Goal: Task Accomplishment & Management: Complete application form

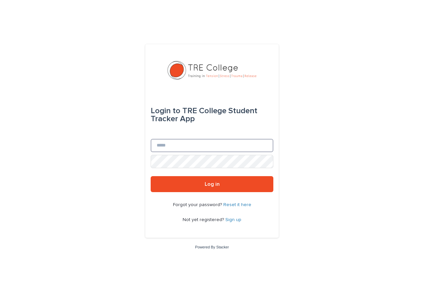
type input "**********"
click at [212, 184] on button "Log in" at bounding box center [212, 184] width 123 height 16
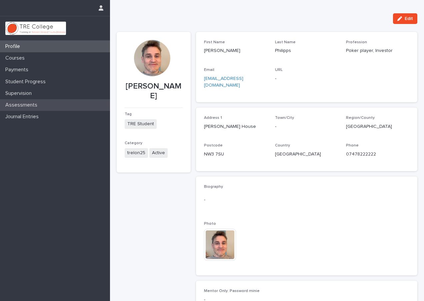
click at [22, 107] on p "Assessments" at bounding box center [23, 105] width 40 height 6
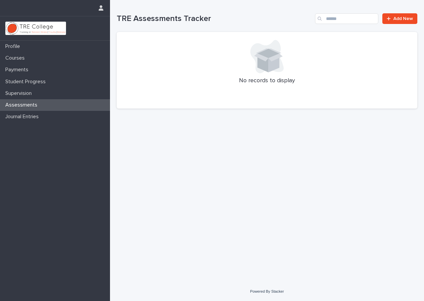
click at [19, 123] on div "Profile Courses Payments Student Progress Supervision Assessments Journal Entri…" at bounding box center [55, 171] width 110 height 260
click at [24, 115] on p "Journal Entries" at bounding box center [23, 117] width 41 height 6
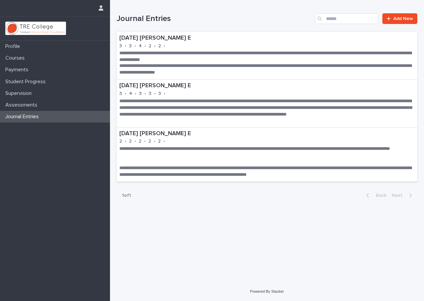
click at [398, 193] on span "Next" at bounding box center [398, 195] width 15 height 5
click at [391, 22] on link "Add New" at bounding box center [399, 18] width 35 height 11
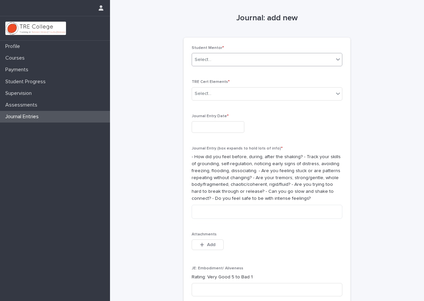
click at [263, 62] on div "Select..." at bounding box center [263, 59] width 142 height 11
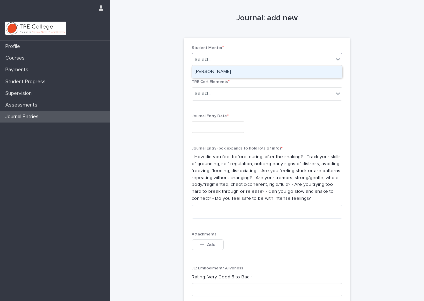
click at [257, 71] on div "Benjamin P-Lilu E" at bounding box center [267, 72] width 150 height 12
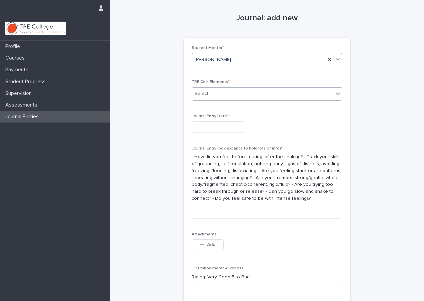
click at [244, 91] on div "Select..." at bounding box center [263, 93] width 142 height 11
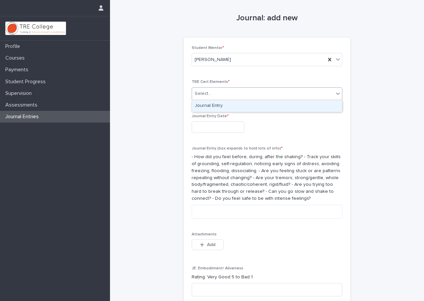
click at [236, 108] on div "Journal Entry" at bounding box center [267, 106] width 150 height 12
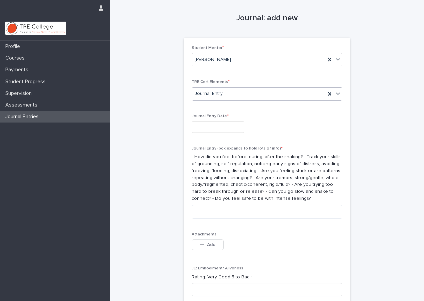
click at [222, 129] on input "text" at bounding box center [217, 127] width 53 height 12
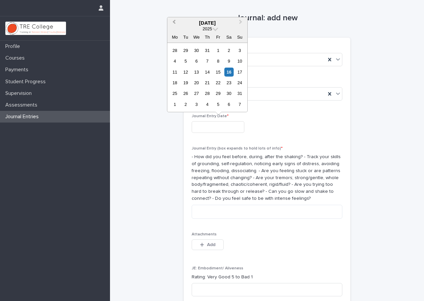
click at [173, 24] on button "Previous Month" at bounding box center [173, 23] width 11 height 11
click at [239, 51] on div "1" at bounding box center [239, 50] width 9 height 9
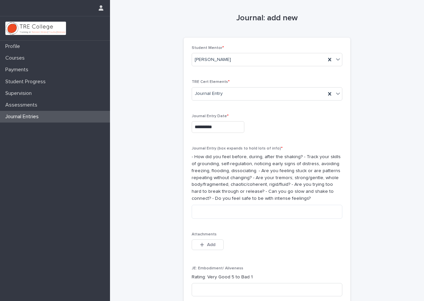
type input "**********"
click at [210, 209] on textarea at bounding box center [266, 212] width 151 height 14
type textarea "*"
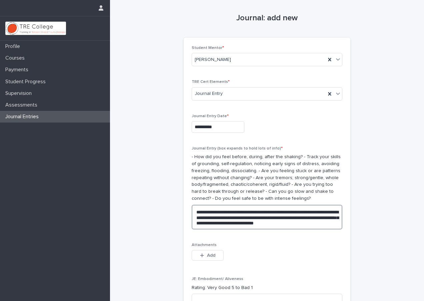
click at [320, 218] on textarea "**********" at bounding box center [266, 217] width 151 height 25
click at [275, 227] on textarea "**********" at bounding box center [266, 220] width 151 height 30
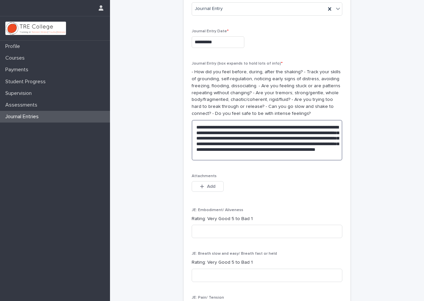
scroll to position [154, 0]
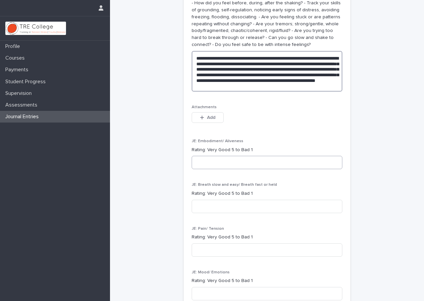
type textarea "**********"
click at [224, 164] on input at bounding box center [266, 162] width 151 height 13
type input "*"
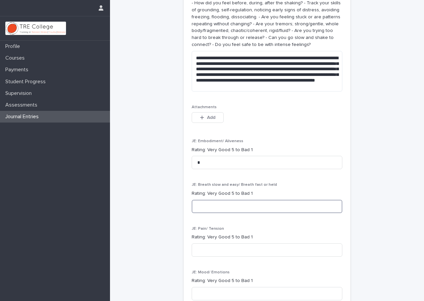
click at [223, 200] on input at bounding box center [266, 206] width 151 height 13
type input "*"
click at [210, 245] on input at bounding box center [266, 249] width 151 height 13
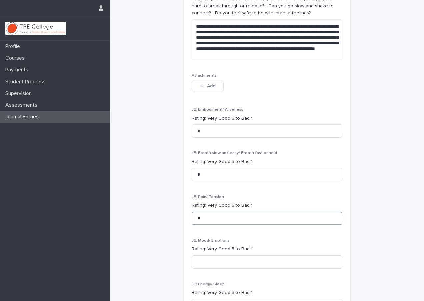
scroll to position [211, 0]
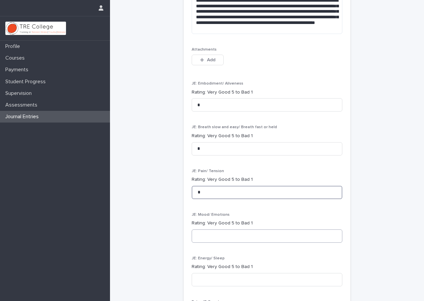
type input "*"
click at [222, 229] on input at bounding box center [266, 235] width 151 height 13
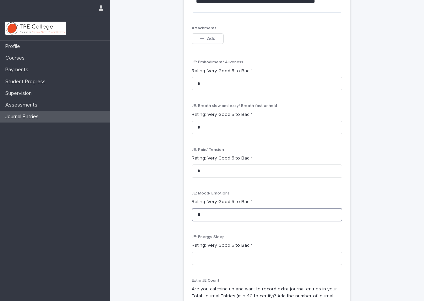
scroll to position [233, 0]
type input "*"
click at [212, 254] on input at bounding box center [266, 257] width 151 height 13
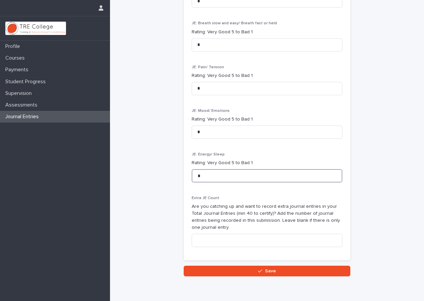
scroll to position [316, 0]
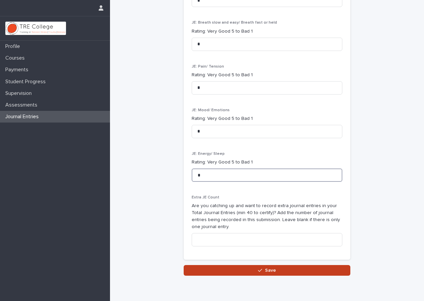
type input "*"
click at [241, 265] on button "Save" at bounding box center [266, 270] width 167 height 11
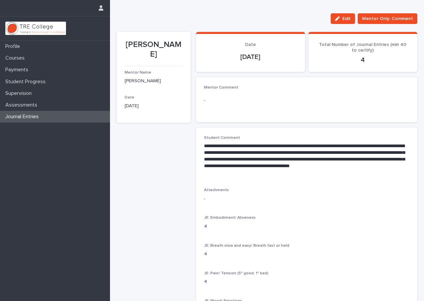
click at [34, 116] on p "Journal Entries" at bounding box center [23, 117] width 41 height 6
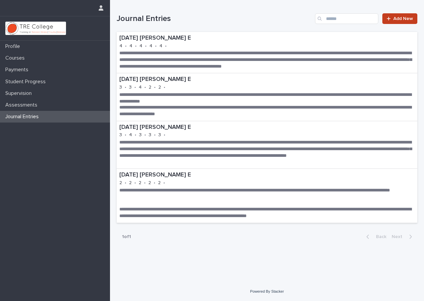
click at [398, 20] on span "Add New" at bounding box center [403, 18] width 20 height 5
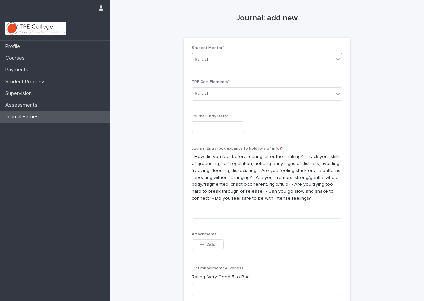
click at [260, 62] on div "Select..." at bounding box center [263, 59] width 142 height 11
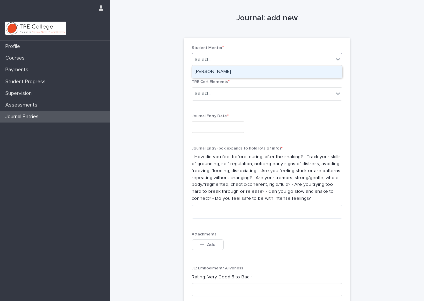
click at [255, 70] on div "Benjamin P-Lilu E" at bounding box center [267, 72] width 150 height 12
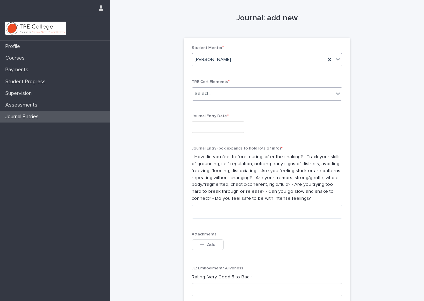
click at [242, 96] on div "Select..." at bounding box center [263, 93] width 142 height 11
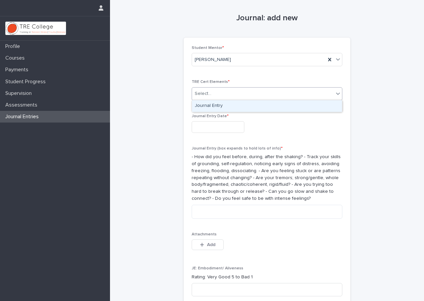
click at [239, 109] on div "Journal Entry" at bounding box center [267, 106] width 150 height 12
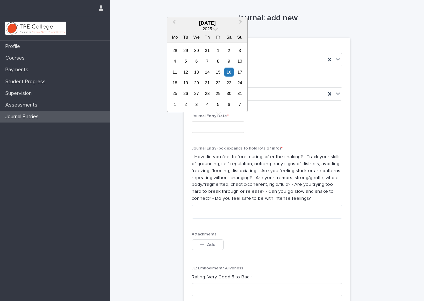
click at [223, 128] on input "text" at bounding box center [217, 127] width 53 height 12
click at [174, 22] on button "Previous Month" at bounding box center [173, 23] width 11 height 11
click at [183, 60] on div "3" at bounding box center [185, 61] width 9 height 9
type input "**********"
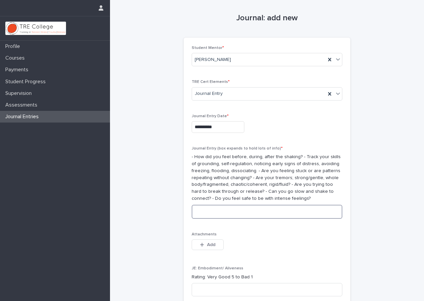
click at [212, 212] on textarea at bounding box center [266, 212] width 151 height 14
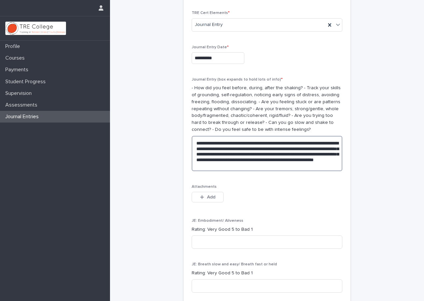
scroll to position [82, 0]
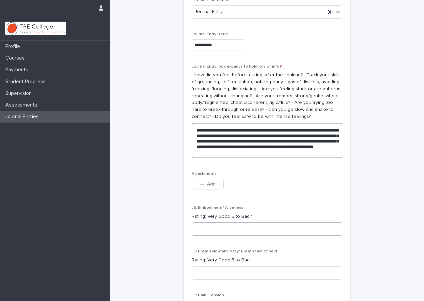
type textarea "**********"
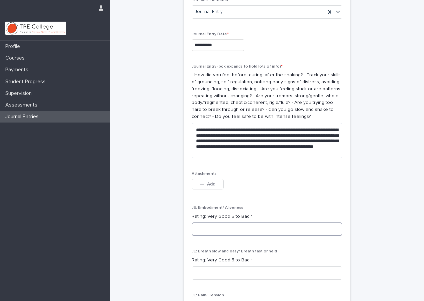
click at [212, 226] on input at bounding box center [266, 228] width 151 height 13
type input "*"
click at [210, 270] on input at bounding box center [266, 272] width 151 height 13
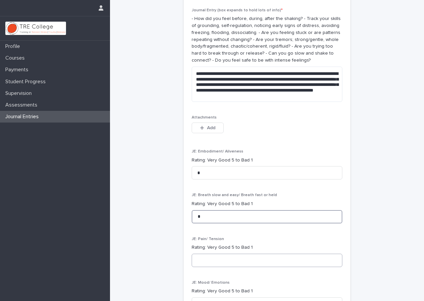
type input "*"
click at [209, 261] on input at bounding box center [266, 260] width 151 height 13
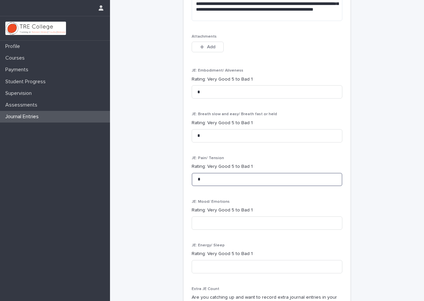
scroll to position [232, 0]
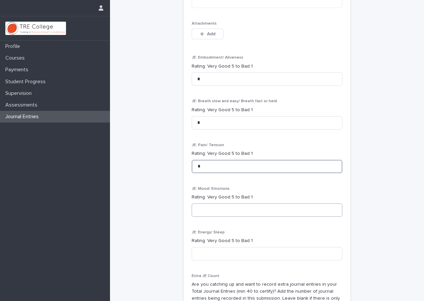
type input "*"
click at [207, 208] on input at bounding box center [266, 209] width 151 height 13
type input "*"
click at [206, 247] on input at bounding box center [266, 253] width 151 height 13
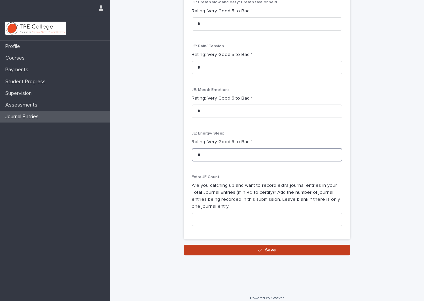
type input "*"
click at [216, 245] on button "Save" at bounding box center [266, 250] width 167 height 11
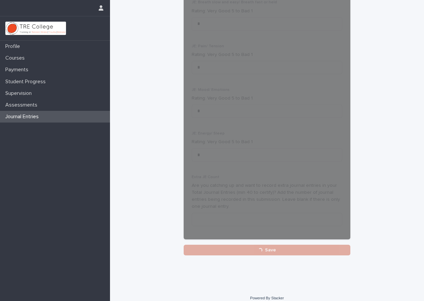
scroll to position [331, 0]
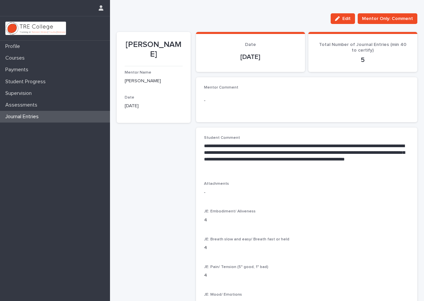
click at [41, 113] on div "Journal Entries" at bounding box center [55, 117] width 110 height 12
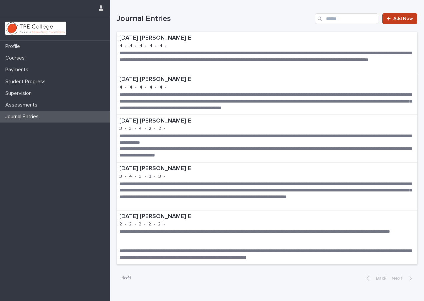
click at [396, 21] on link "Add New" at bounding box center [399, 18] width 35 height 11
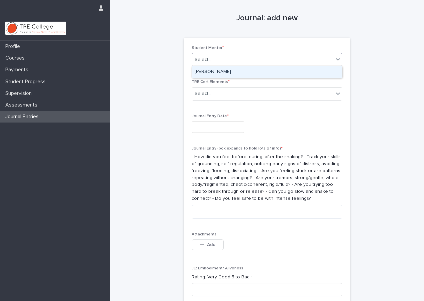
click at [262, 54] on div "Select..." at bounding box center [266, 59] width 151 height 13
click at [251, 71] on div "Benjamin P-Lilu E" at bounding box center [267, 72] width 150 height 12
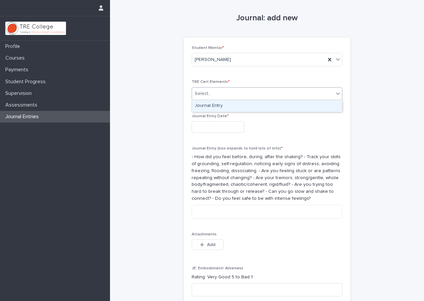
click at [238, 92] on div "Select..." at bounding box center [263, 93] width 142 height 11
click at [230, 108] on div "Journal Entry" at bounding box center [267, 106] width 150 height 12
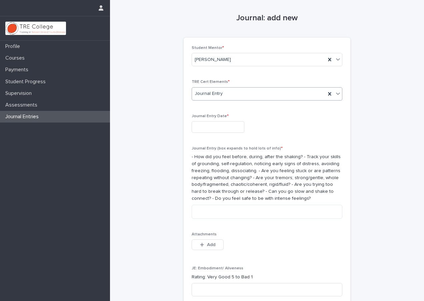
click at [219, 124] on input "text" at bounding box center [217, 127] width 53 height 12
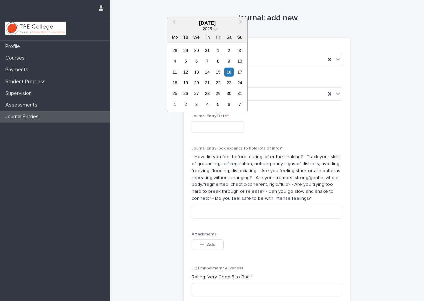
click at [170, 18] on div "Previous Month Next Month August 2025 2025 Mo Tu We Th Fr Sa Su 28 29 30 31 1 2…" at bounding box center [207, 65] width 81 height 96
click at [172, 23] on button "Previous Month" at bounding box center [173, 23] width 11 height 11
click at [208, 83] on div "19" at bounding box center [206, 82] width 9 height 9
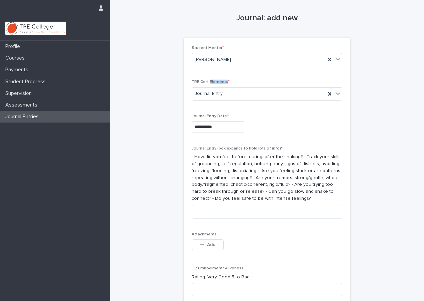
click at [208, 83] on span "TRE Cert Elements *" at bounding box center [210, 82] width 38 height 4
click at [200, 121] on input "**********" at bounding box center [217, 127] width 53 height 12
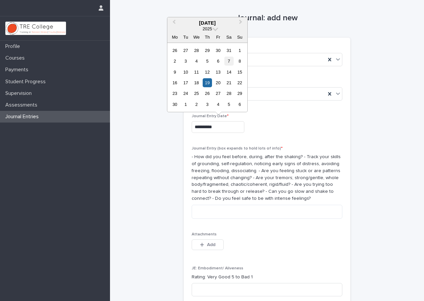
click at [231, 63] on div "7" at bounding box center [228, 61] width 9 height 9
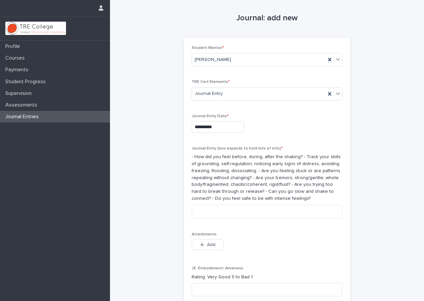
click at [208, 127] on input "**********" at bounding box center [217, 127] width 53 height 12
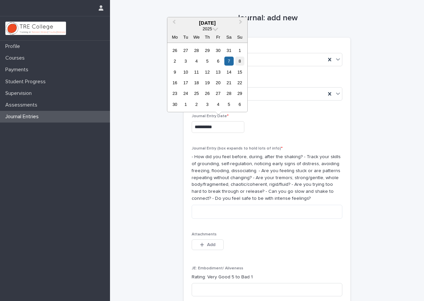
click at [239, 62] on div "8" at bounding box center [239, 61] width 9 height 9
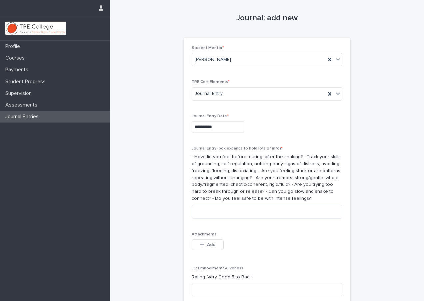
type input "**********"
click at [217, 214] on textarea at bounding box center [266, 212] width 151 height 14
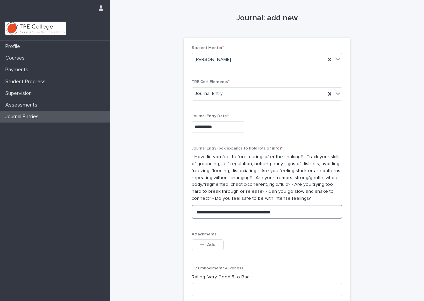
click at [254, 209] on textarea "**********" at bounding box center [266, 212] width 151 height 14
click at [301, 211] on textarea "**********" at bounding box center [266, 212] width 151 height 14
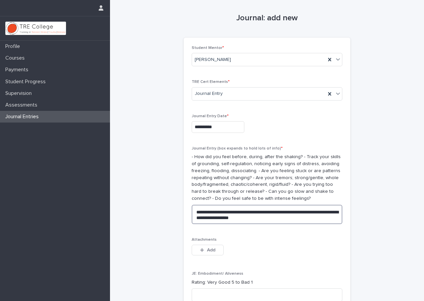
click at [213, 207] on textarea "**********" at bounding box center [266, 214] width 151 height 19
click at [252, 208] on textarea "**********" at bounding box center [266, 214] width 151 height 19
drag, startPoint x: 282, startPoint y: 215, endPoint x: 314, endPoint y: 215, distance: 32.3
click at [314, 215] on textarea "**********" at bounding box center [266, 214] width 151 height 19
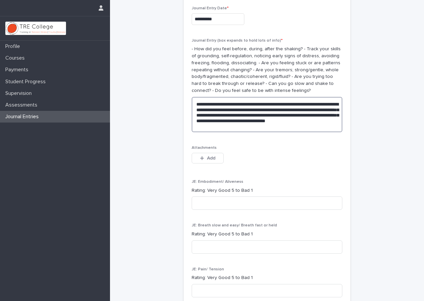
scroll to position [109, 0]
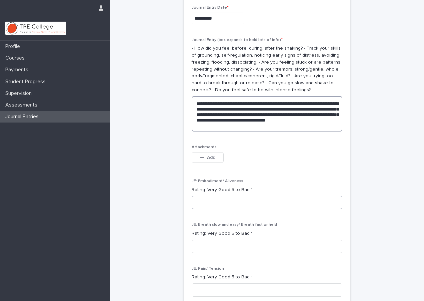
type textarea "**********"
click at [225, 199] on input at bounding box center [266, 202] width 151 height 13
type input "*"
click at [218, 244] on input at bounding box center [266, 246] width 151 height 13
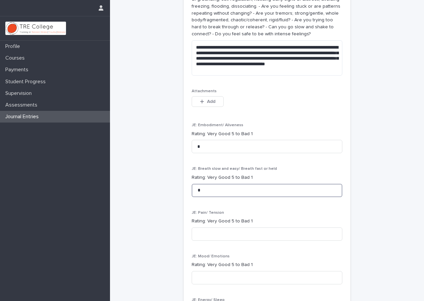
scroll to position [165, 0]
type input "*"
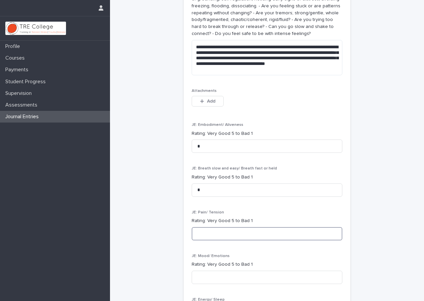
click at [215, 230] on input at bounding box center [266, 233] width 151 height 13
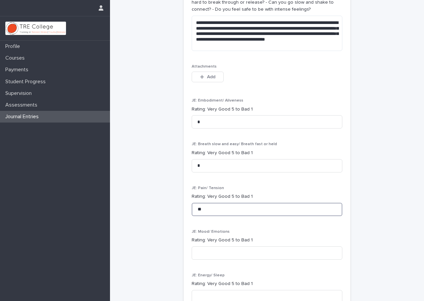
scroll to position [190, 0]
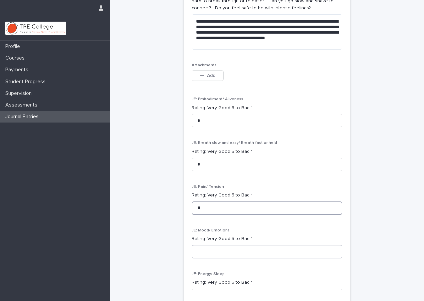
type input "*"
click at [213, 248] on input at bounding box center [266, 251] width 151 height 13
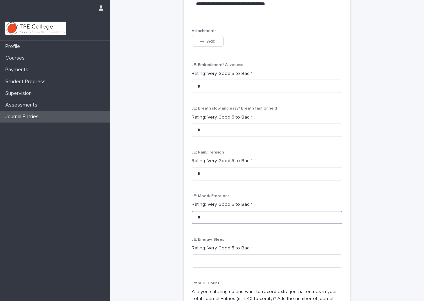
scroll to position [228, 0]
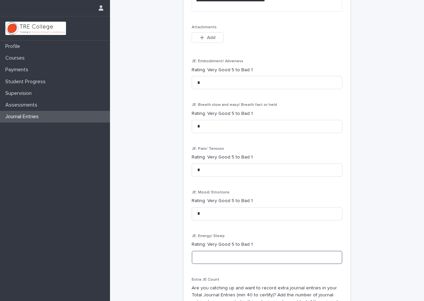
click at [211, 253] on input at bounding box center [266, 257] width 151 height 13
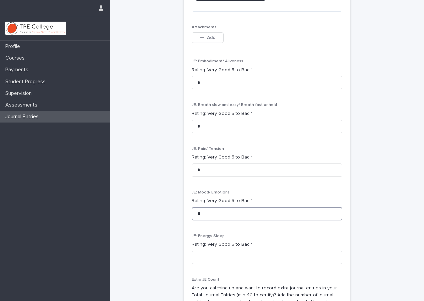
click at [204, 207] on input "*" at bounding box center [266, 213] width 151 height 13
type input "*"
click at [199, 168] on input "*" at bounding box center [266, 170] width 151 height 13
click at [199, 168] on input "**" at bounding box center [266, 170] width 151 height 13
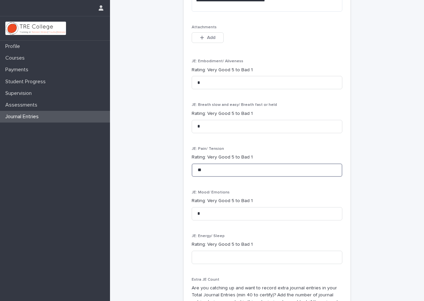
click at [199, 168] on input "**" at bounding box center [266, 170] width 151 height 13
type input "*"
click at [199, 120] on input "*" at bounding box center [266, 126] width 151 height 13
click at [203, 78] on input "*" at bounding box center [266, 82] width 151 height 13
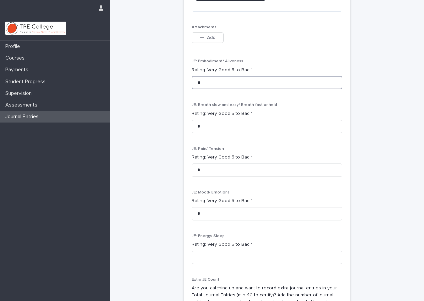
click at [203, 78] on input "*" at bounding box center [266, 82] width 151 height 13
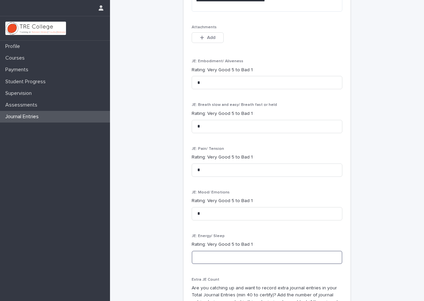
click at [212, 254] on input at bounding box center [266, 257] width 151 height 13
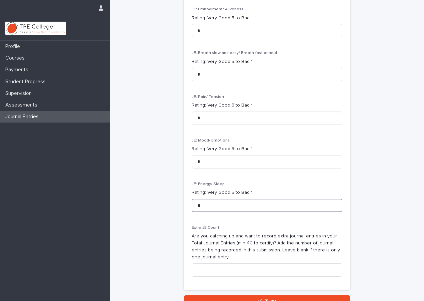
scroll to position [302, 0]
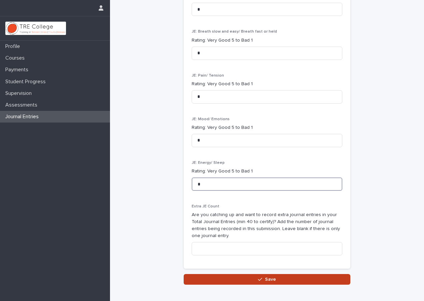
type input "*"
click at [217, 277] on button "Save" at bounding box center [266, 279] width 167 height 11
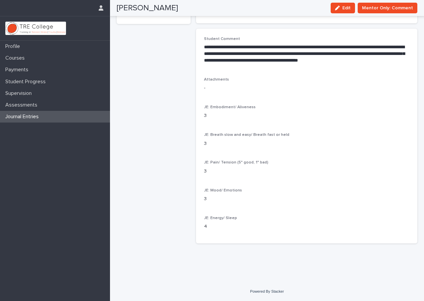
scroll to position [82, 0]
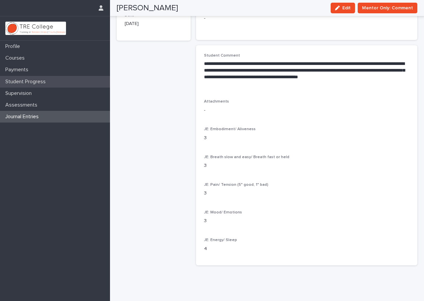
click at [32, 78] on div "Student Progress" at bounding box center [55, 82] width 110 height 12
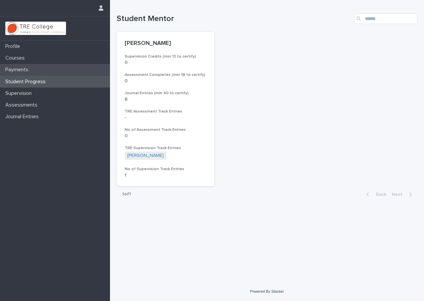
click at [23, 67] on p "Payments" at bounding box center [18, 70] width 31 height 6
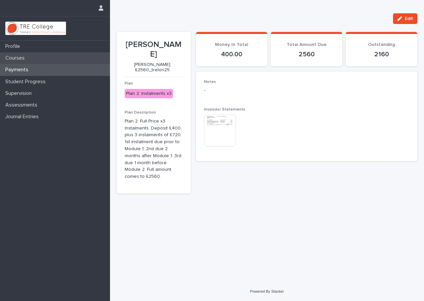
click at [20, 58] on p "Courses" at bounding box center [16, 58] width 27 height 6
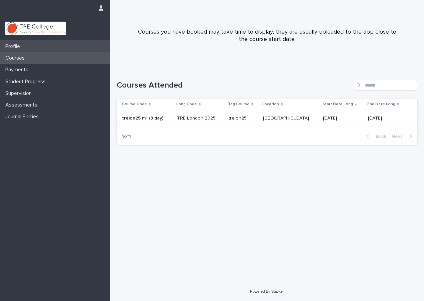
click at [17, 46] on p "Profile" at bounding box center [14, 46] width 23 height 6
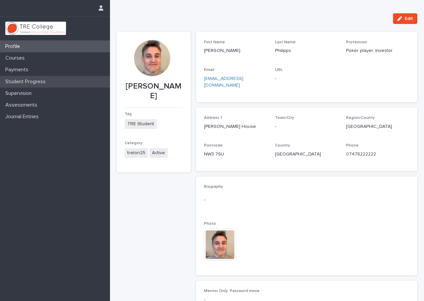
click at [20, 81] on p "Student Progress" at bounding box center [27, 82] width 48 height 6
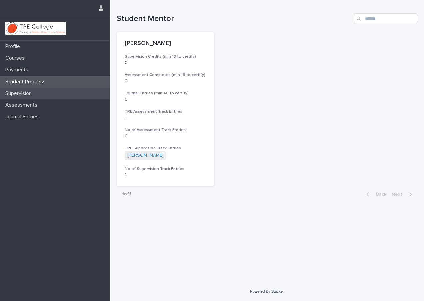
click at [20, 97] on div "Supervision" at bounding box center [55, 94] width 110 height 12
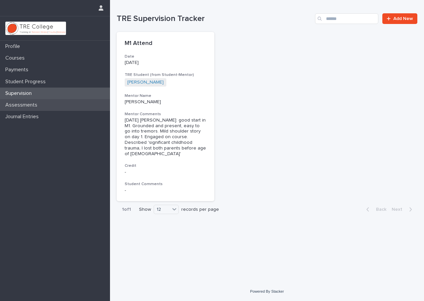
click at [27, 106] on p "Assessments" at bounding box center [23, 105] width 40 height 6
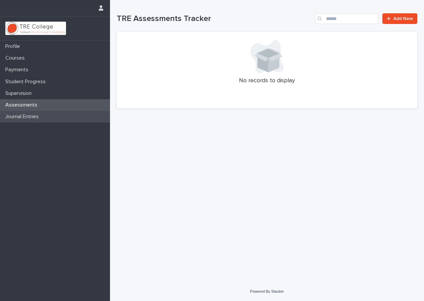
click at [22, 112] on div "Journal Entries" at bounding box center [55, 117] width 110 height 12
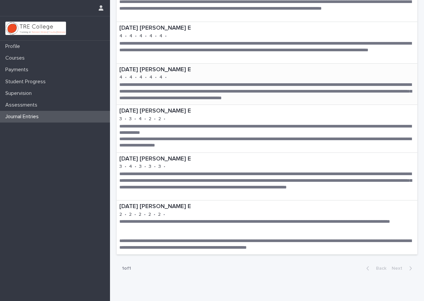
scroll to position [52, 0]
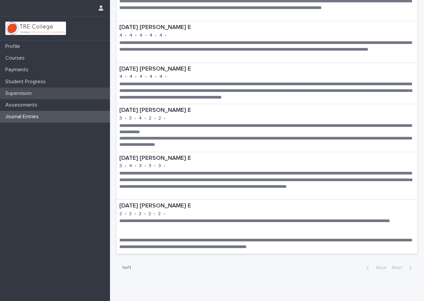
click at [20, 93] on p "Supervision" at bounding box center [20, 93] width 34 height 6
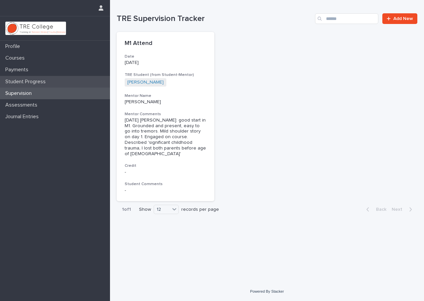
click at [23, 81] on p "Student Progress" at bounding box center [27, 82] width 48 height 6
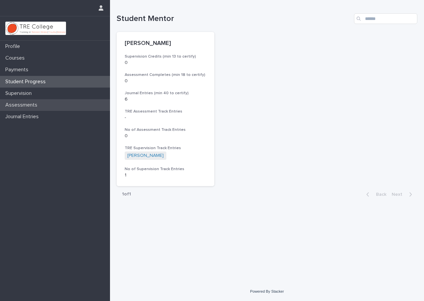
click at [15, 104] on p "Assessments" at bounding box center [23, 105] width 40 height 6
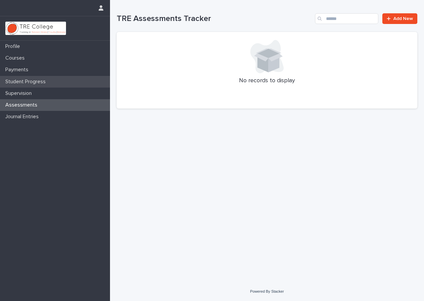
click at [24, 83] on p "Student Progress" at bounding box center [27, 82] width 48 height 6
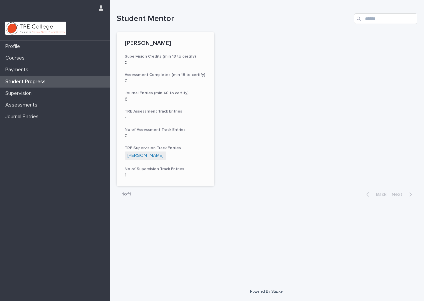
click at [161, 109] on h3 "TRE Assessment Track Entries" at bounding box center [166, 111] width 82 height 5
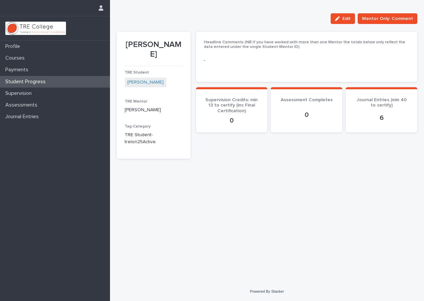
click at [35, 79] on p "Student Progress" at bounding box center [27, 82] width 48 height 6
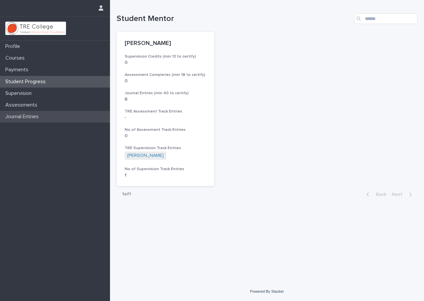
click at [22, 114] on p "Journal Entries" at bounding box center [23, 117] width 41 height 6
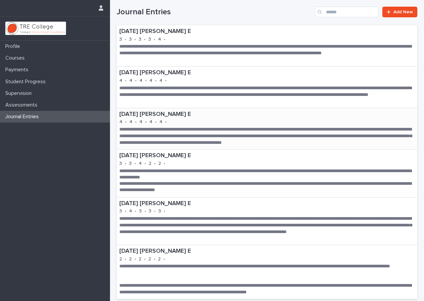
scroll to position [6, 0]
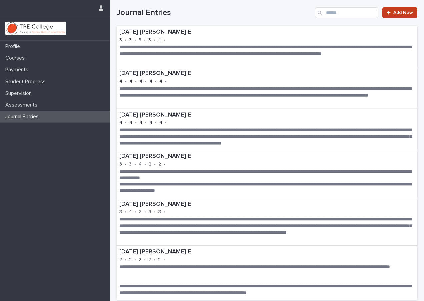
click at [407, 14] on span "Add New" at bounding box center [403, 12] width 20 height 5
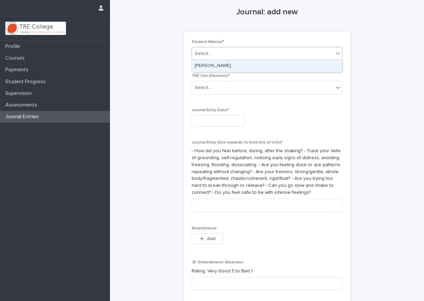
click at [265, 56] on div "Select..." at bounding box center [263, 53] width 142 height 11
click at [257, 63] on div "Benjamin P-Lilu E" at bounding box center [267, 66] width 150 height 12
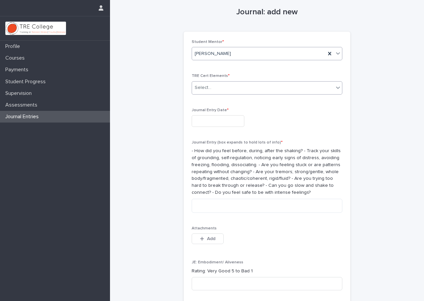
click at [244, 84] on div "Select..." at bounding box center [263, 87] width 142 height 11
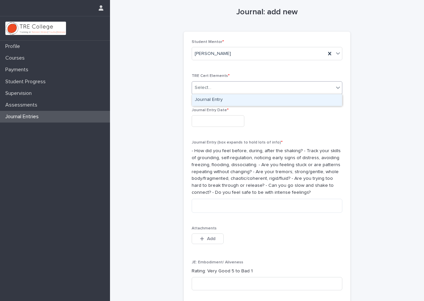
click at [232, 101] on div "Journal Entry" at bounding box center [267, 100] width 150 height 12
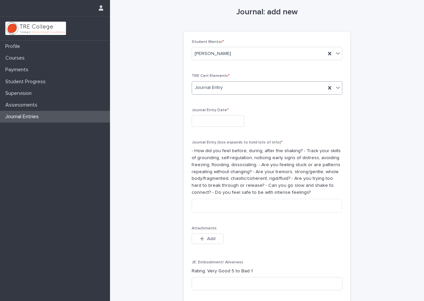
click at [222, 121] on input "text" at bounding box center [217, 121] width 53 height 12
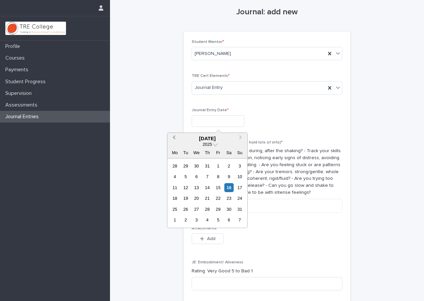
click at [172, 137] on button "Previous Month" at bounding box center [173, 139] width 11 height 11
click at [195, 186] on div "11" at bounding box center [196, 187] width 9 height 9
type input "**********"
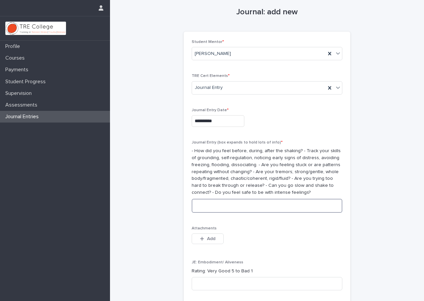
click at [240, 206] on textarea at bounding box center [266, 206] width 151 height 14
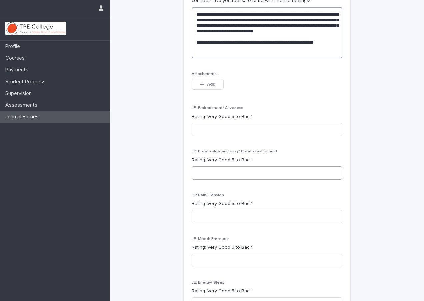
scroll to position [201, 0]
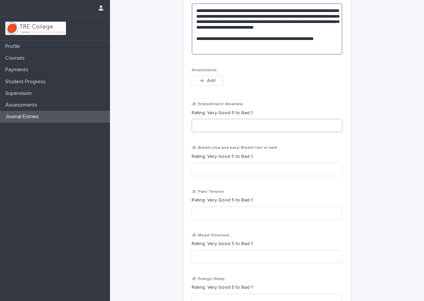
type textarea "**********"
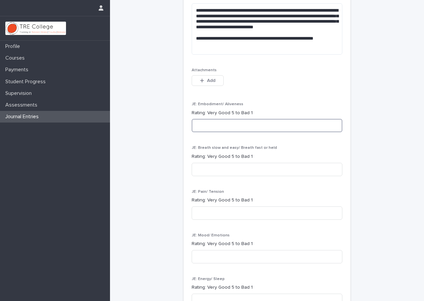
click at [219, 119] on input at bounding box center [266, 125] width 151 height 13
type input "*"
click at [212, 168] on input at bounding box center [266, 169] width 151 height 13
type input "*"
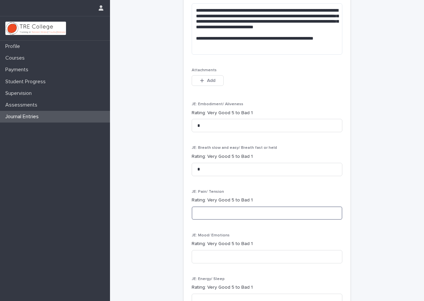
click at [217, 208] on input at bounding box center [266, 212] width 151 height 13
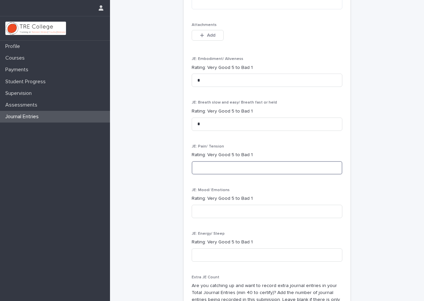
scroll to position [247, 0]
type input "*"
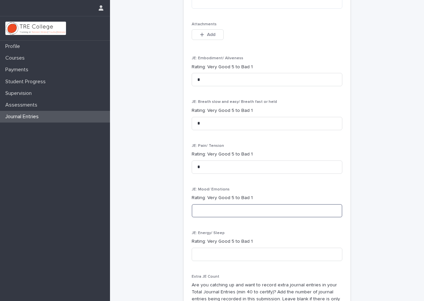
click at [217, 204] on input at bounding box center [266, 210] width 151 height 13
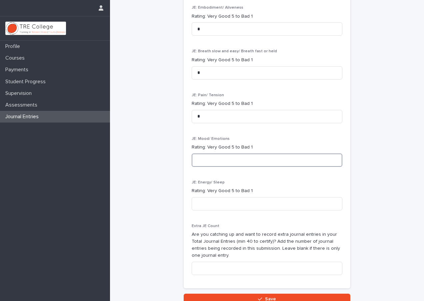
scroll to position [301, 0]
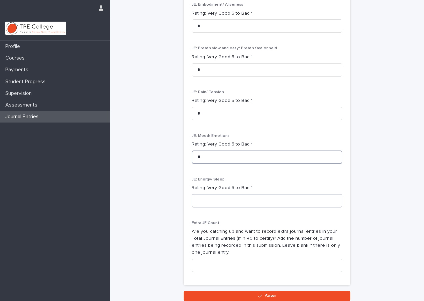
type input "*"
click at [214, 194] on input at bounding box center [266, 200] width 151 height 13
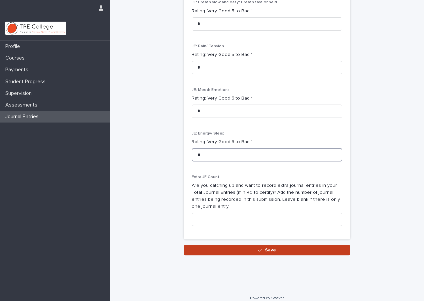
type input "*"
click at [222, 246] on button "Save" at bounding box center [266, 250] width 167 height 11
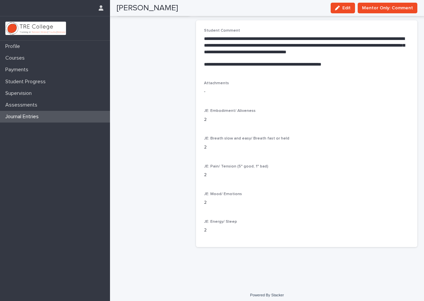
scroll to position [107, 0]
click at [32, 116] on p "Journal Entries" at bounding box center [23, 117] width 41 height 6
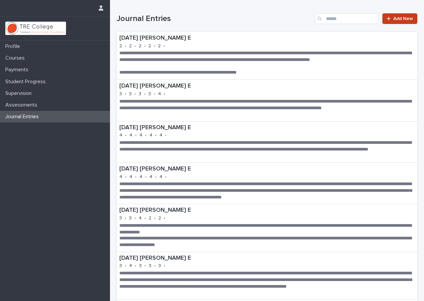
click at [398, 18] on span "Add New" at bounding box center [403, 18] width 20 height 5
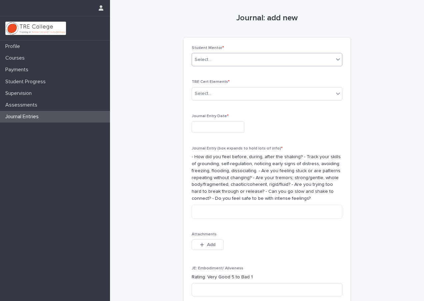
click at [238, 61] on div "Select..." at bounding box center [263, 59] width 142 height 11
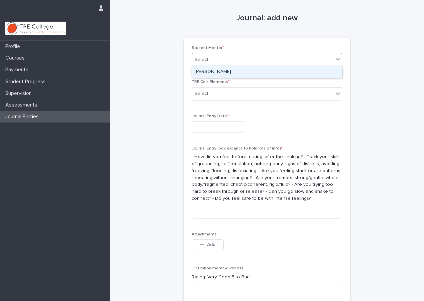
click at [233, 70] on div "Benjamin P-Lilu E" at bounding box center [267, 72] width 150 height 12
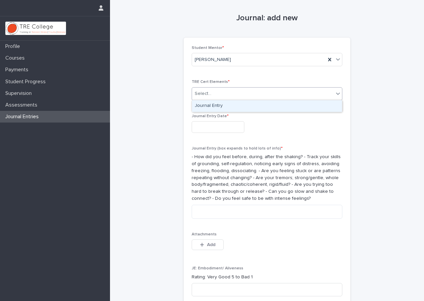
click at [227, 94] on div "Select..." at bounding box center [263, 93] width 142 height 11
click at [224, 107] on div "Journal Entry" at bounding box center [267, 106] width 150 height 12
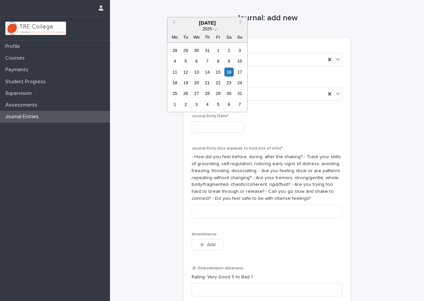
click at [216, 126] on input "text" at bounding box center [217, 127] width 53 height 12
click at [172, 22] on button "Previous Month" at bounding box center [173, 23] width 11 height 11
click at [188, 82] on div "17" at bounding box center [185, 82] width 9 height 9
type input "**********"
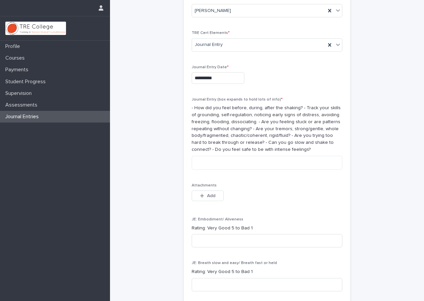
scroll to position [51, 0]
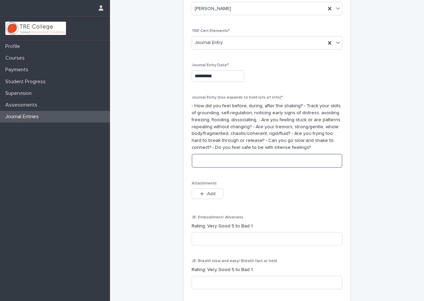
click at [216, 160] on textarea at bounding box center [266, 161] width 151 height 14
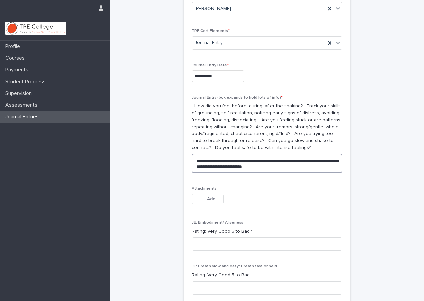
click at [305, 157] on textarea "**********" at bounding box center [266, 163] width 151 height 19
click at [283, 164] on textarea "**********" at bounding box center [266, 163] width 151 height 19
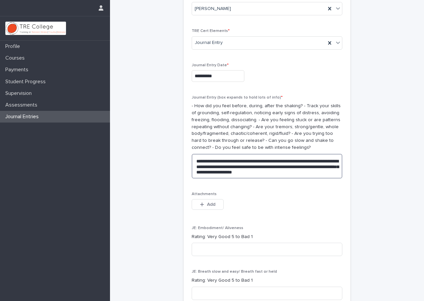
click at [260, 162] on textarea "**********" at bounding box center [266, 166] width 151 height 25
click at [322, 167] on textarea "**********" at bounding box center [266, 166] width 151 height 25
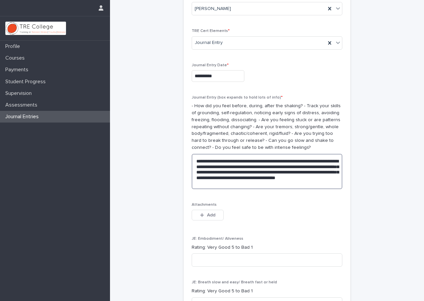
click at [327, 173] on textarea "**********" at bounding box center [266, 171] width 151 height 35
click at [303, 181] on textarea "**********" at bounding box center [266, 171] width 151 height 35
click at [307, 181] on textarea "**********" at bounding box center [266, 171] width 151 height 35
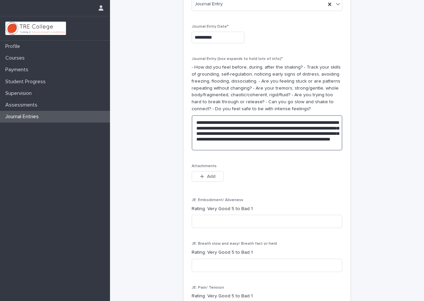
scroll to position [104, 0]
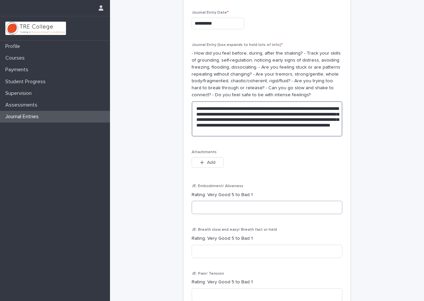
type textarea "**********"
click at [255, 201] on input "*" at bounding box center [266, 207] width 151 height 13
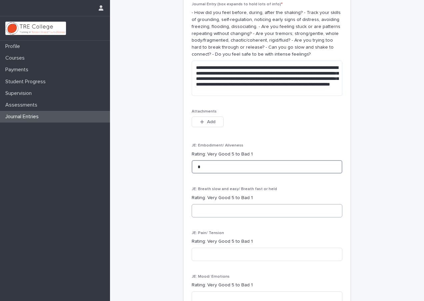
scroll to position [150, 0]
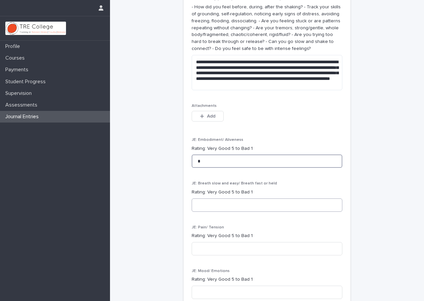
type input "*"
click at [241, 201] on input at bounding box center [266, 204] width 151 height 13
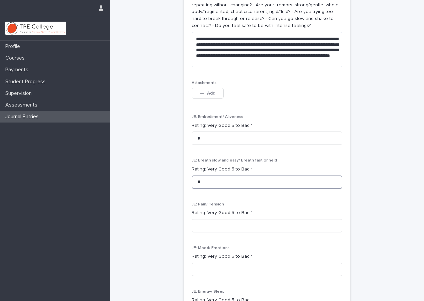
scroll to position [205, 0]
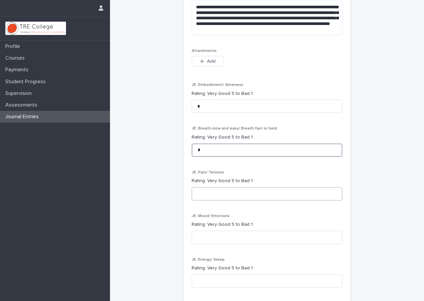
type input "*"
click at [227, 187] on input at bounding box center [266, 193] width 151 height 13
click at [227, 187] on input "*" at bounding box center [266, 193] width 151 height 13
type input "*"
click at [217, 231] on input at bounding box center [266, 237] width 151 height 13
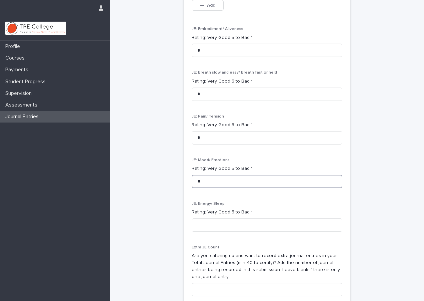
scroll to position [261, 0]
type input "*"
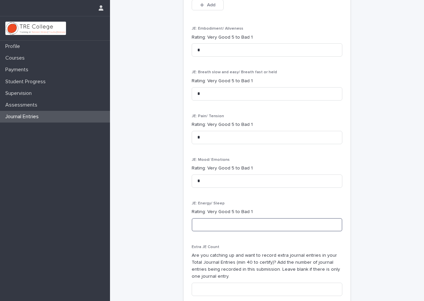
click at [210, 219] on input at bounding box center [266, 224] width 151 height 13
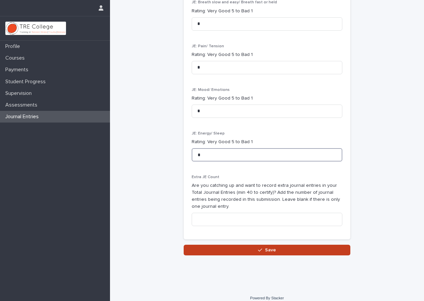
type input "*"
click at [231, 247] on button "Save" at bounding box center [266, 250] width 167 height 11
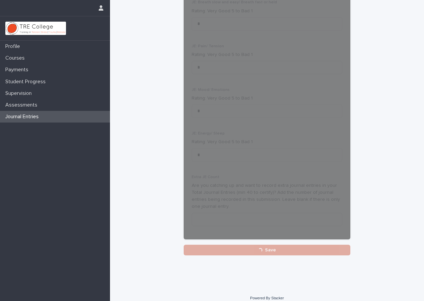
scroll to position [331, 0]
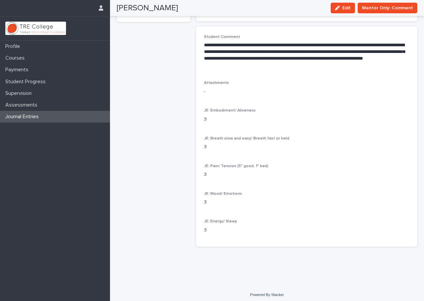
scroll to position [101, 0]
click at [38, 115] on p "Journal Entries" at bounding box center [23, 117] width 41 height 6
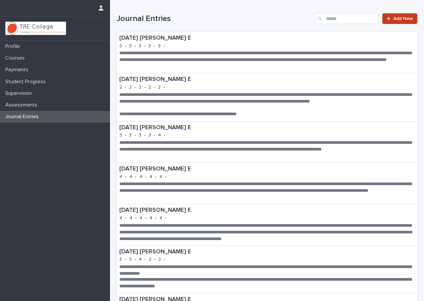
click at [399, 15] on link "Add New" at bounding box center [399, 18] width 35 height 11
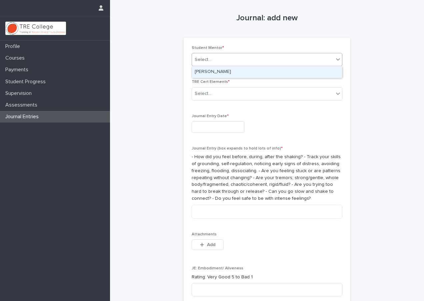
click at [276, 57] on div "Select..." at bounding box center [263, 59] width 142 height 11
click at [260, 71] on div "Benjamin P-Lilu E" at bounding box center [267, 72] width 150 height 12
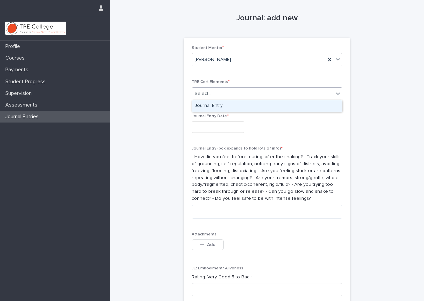
click at [247, 96] on div "Select..." at bounding box center [263, 93] width 142 height 11
click at [240, 109] on div "Journal Entry" at bounding box center [267, 106] width 150 height 12
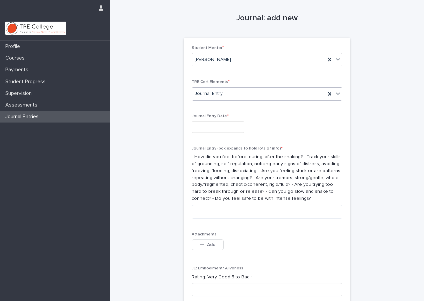
click at [222, 136] on div "Journal Entry Date *" at bounding box center [266, 126] width 151 height 24
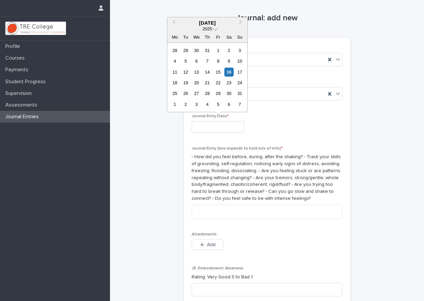
click at [224, 129] on input "text" at bounding box center [217, 127] width 53 height 12
click at [184, 82] on div "19" at bounding box center [185, 82] width 9 height 9
type input "**********"
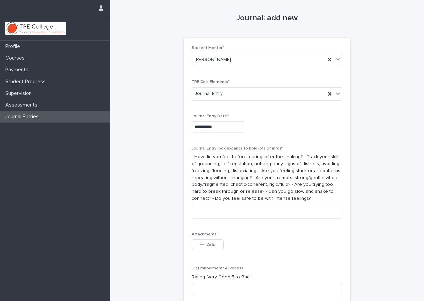
scroll to position [75, 0]
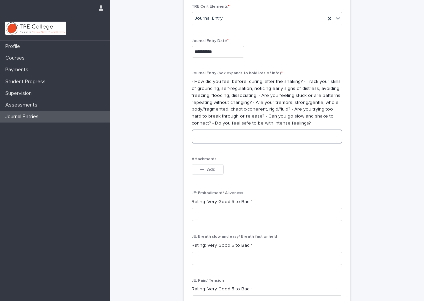
click at [219, 138] on textarea at bounding box center [266, 137] width 151 height 14
click at [273, 134] on textarea "**********" at bounding box center [266, 137] width 151 height 14
click at [290, 134] on textarea "**********" at bounding box center [266, 137] width 151 height 14
click at [319, 132] on textarea "**********" at bounding box center [266, 137] width 151 height 14
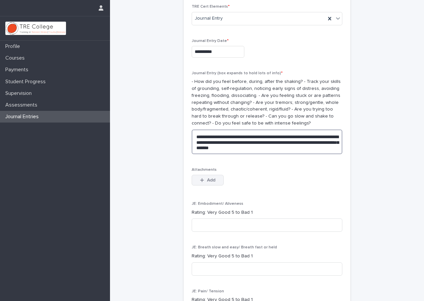
type textarea "**********"
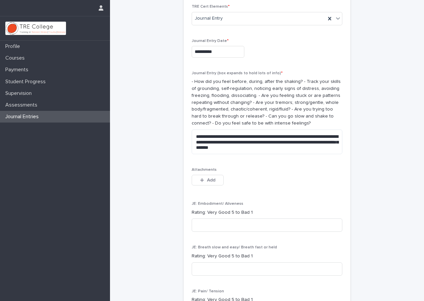
drag, startPoint x: 215, startPoint y: 177, endPoint x: 236, endPoint y: 86, distance: 93.6
click at [236, 86] on div "**********" at bounding box center [266, 223] width 151 height 506
click at [203, 178] on icon "button" at bounding box center [202, 180] width 4 height 5
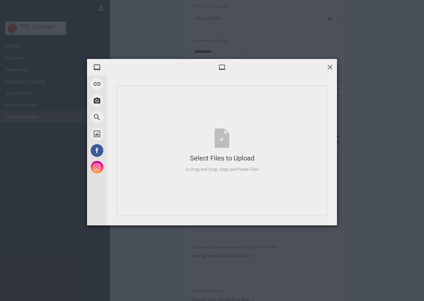
click at [327, 66] on span at bounding box center [329, 66] width 7 height 7
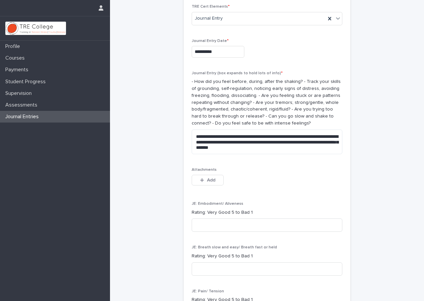
scroll to position [289, 0]
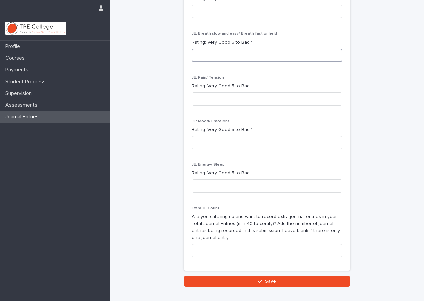
click at [237, 55] on input at bounding box center [266, 55] width 151 height 13
type input "*"
click at [219, 98] on input at bounding box center [266, 98] width 151 height 13
type input "*"
click at [213, 139] on input at bounding box center [266, 142] width 151 height 13
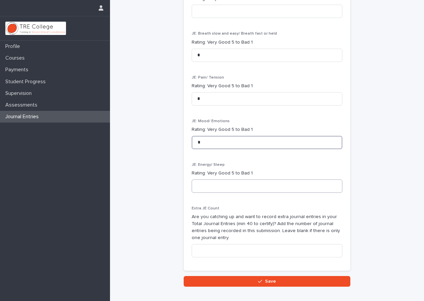
type input "*"
click at [208, 179] on input at bounding box center [266, 185] width 151 height 13
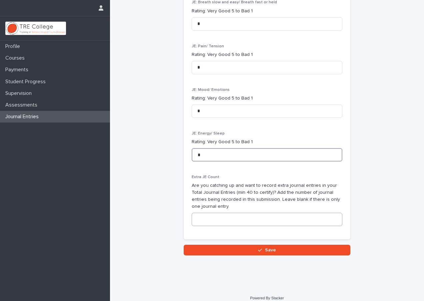
type input "*"
click at [209, 213] on input at bounding box center [266, 219] width 151 height 13
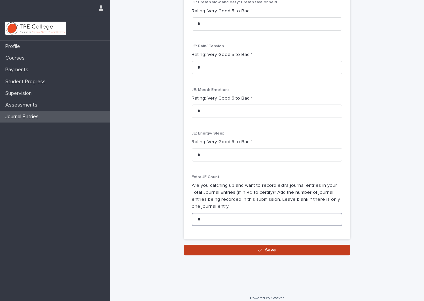
type input "*"
click at [229, 245] on button "Save" at bounding box center [266, 250] width 167 height 11
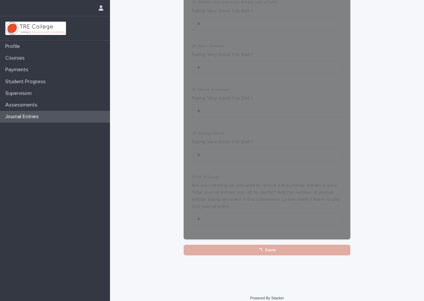
scroll to position [320, 0]
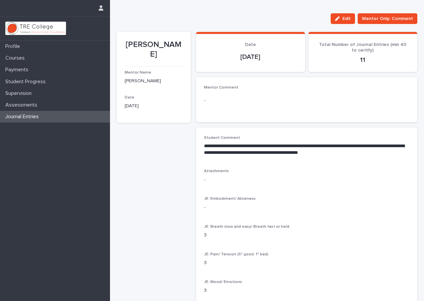
click at [24, 117] on p "Journal Entries" at bounding box center [23, 117] width 41 height 6
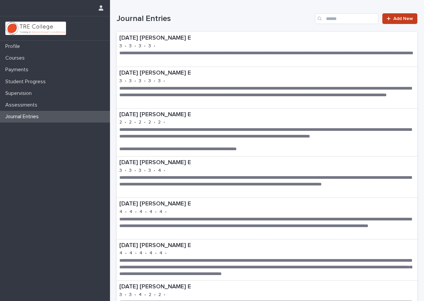
click at [393, 16] on link "Add New" at bounding box center [399, 18] width 35 height 11
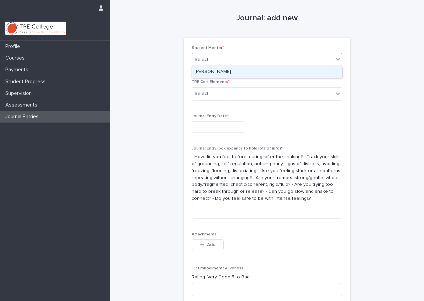
click at [257, 60] on div "Select..." at bounding box center [263, 59] width 142 height 11
click at [250, 69] on div "Benjamin P-Lilu E" at bounding box center [267, 72] width 150 height 12
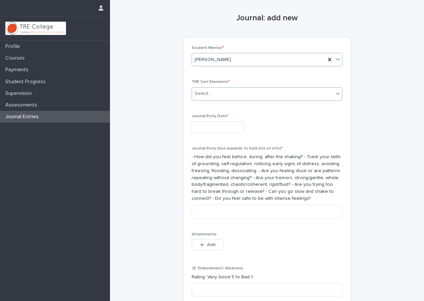
click at [232, 94] on div "Select..." at bounding box center [263, 93] width 142 height 11
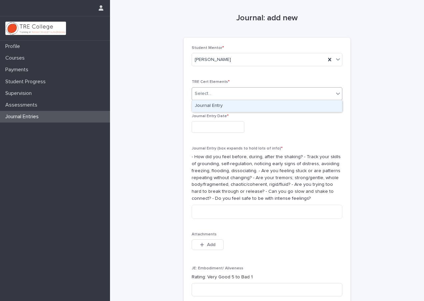
click at [223, 110] on div "Journal Entry" at bounding box center [267, 106] width 150 height 12
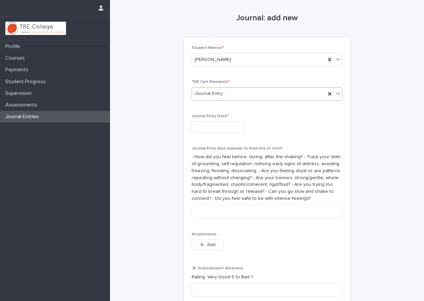
click at [221, 121] on input "text" at bounding box center [217, 127] width 53 height 12
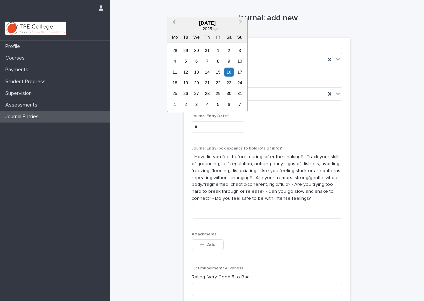
click at [175, 26] on button "Previous Month" at bounding box center [173, 23] width 11 height 11
click at [214, 84] on div "20" at bounding box center [217, 82] width 9 height 9
type input "**********"
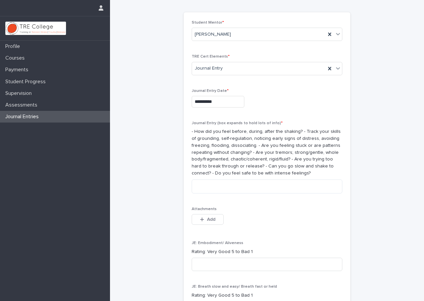
scroll to position [30, 0]
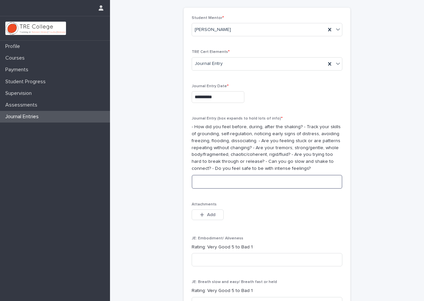
click at [210, 178] on textarea at bounding box center [266, 182] width 151 height 14
click at [220, 179] on textarea "**********" at bounding box center [266, 182] width 151 height 14
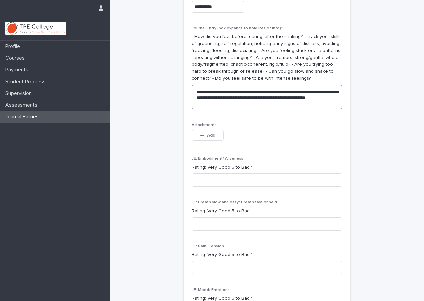
scroll to position [88, 0]
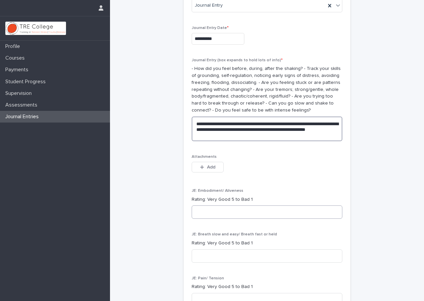
type textarea "**********"
click at [232, 205] on input at bounding box center [266, 211] width 151 height 13
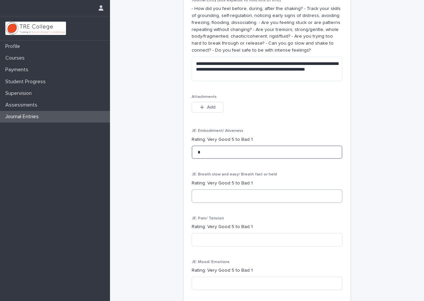
type input "*"
click at [216, 196] on input at bounding box center [266, 195] width 151 height 13
type input "*"
click at [208, 233] on input at bounding box center [266, 239] width 151 height 13
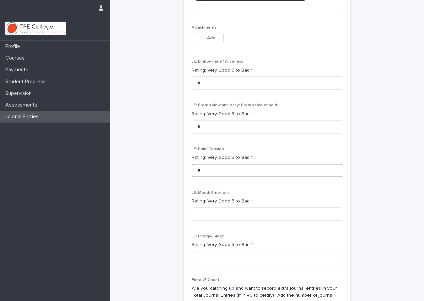
scroll to position [218, 0]
type input "*"
click at [208, 207] on input at bounding box center [266, 213] width 151 height 13
type input "*"
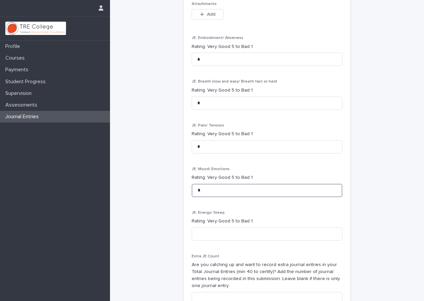
type input "*"
click at [203, 222] on div "JE: Energy/ Sleep Rating: Very Good 5 to Bad 1" at bounding box center [266, 228] width 151 height 36
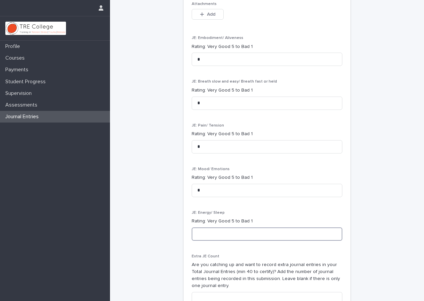
click at [202, 229] on input at bounding box center [266, 233] width 151 height 13
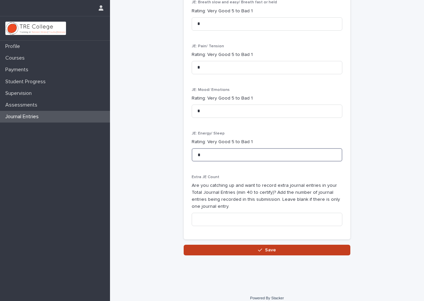
type input "*"
click at [217, 247] on button "Save" at bounding box center [266, 250] width 167 height 11
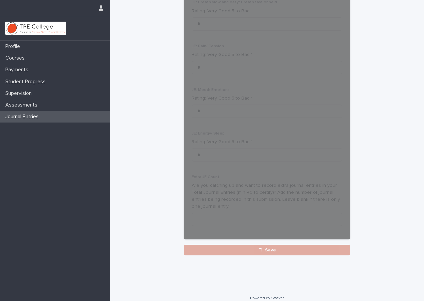
scroll to position [320, 0]
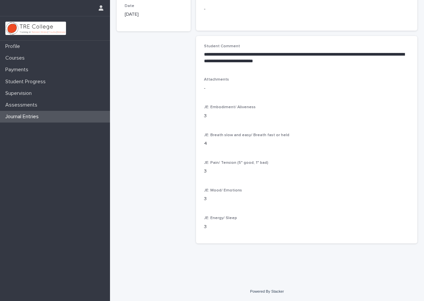
scroll to position [82, 0]
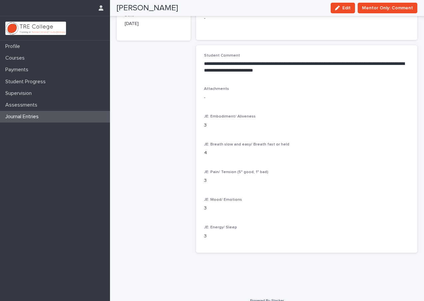
click at [156, 3] on div "Benjamin Philipps Edit Mentor Only: Comment" at bounding box center [267, 8] width 300 height 16
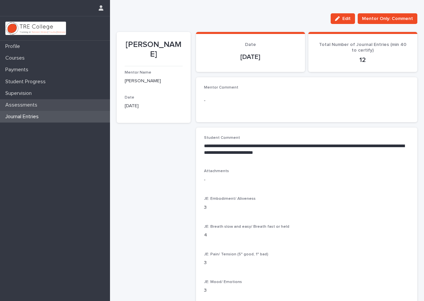
scroll to position [0, 0]
click at [36, 110] on div "Assessments" at bounding box center [55, 105] width 110 height 12
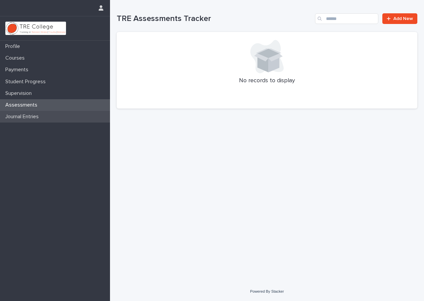
click at [33, 115] on p "Journal Entries" at bounding box center [23, 117] width 41 height 6
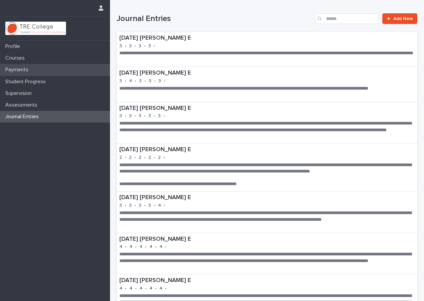
click at [50, 73] on div "Payments" at bounding box center [55, 70] width 110 height 12
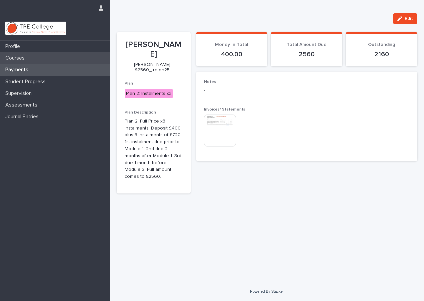
click at [23, 59] on p "Courses" at bounding box center [16, 58] width 27 height 6
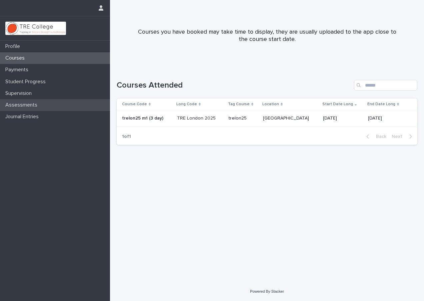
click at [36, 105] on p "Assessments" at bounding box center [23, 105] width 40 height 6
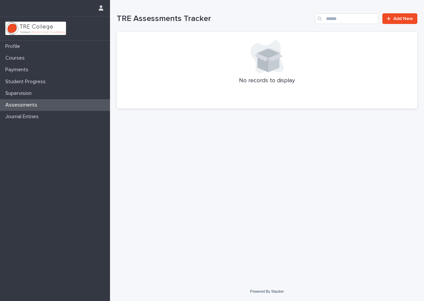
click at [253, 70] on icon at bounding box center [266, 56] width 33 height 33
click at [20, 94] on p "Supervision" at bounding box center [20, 93] width 34 height 6
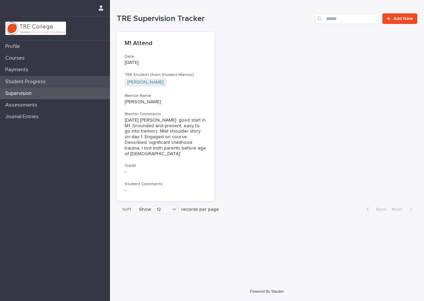
click at [22, 84] on p "Student Progress" at bounding box center [27, 82] width 48 height 6
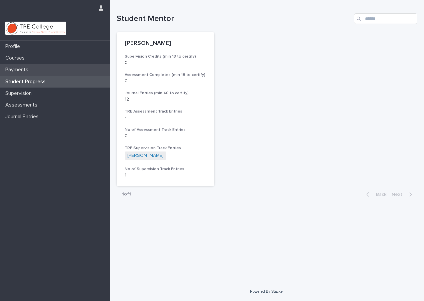
click at [21, 73] on p "Payments" at bounding box center [18, 70] width 31 height 6
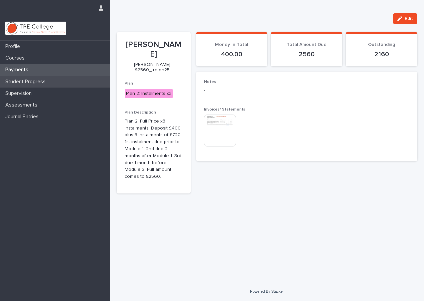
click at [22, 81] on p "Student Progress" at bounding box center [27, 82] width 48 height 6
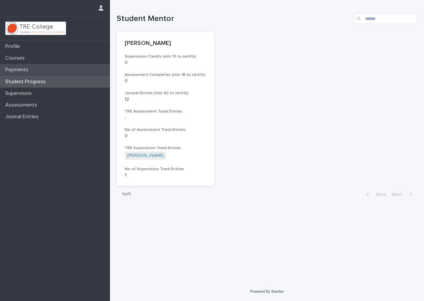
click at [39, 66] on div "Payments" at bounding box center [55, 70] width 110 height 12
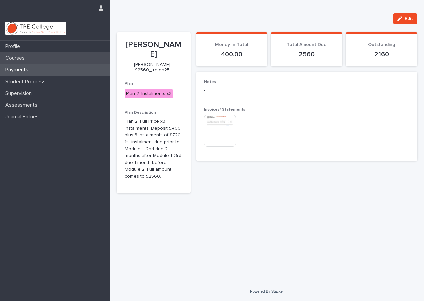
click at [22, 57] on p "Courses" at bounding box center [16, 58] width 27 height 6
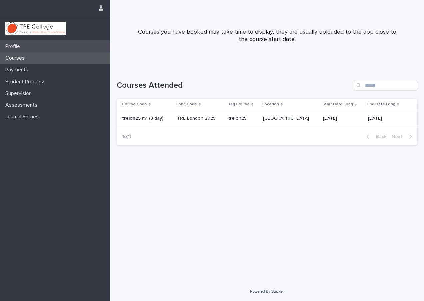
click at [17, 46] on p "Profile" at bounding box center [14, 46] width 23 height 6
